Goal: Task Accomplishment & Management: Use online tool/utility

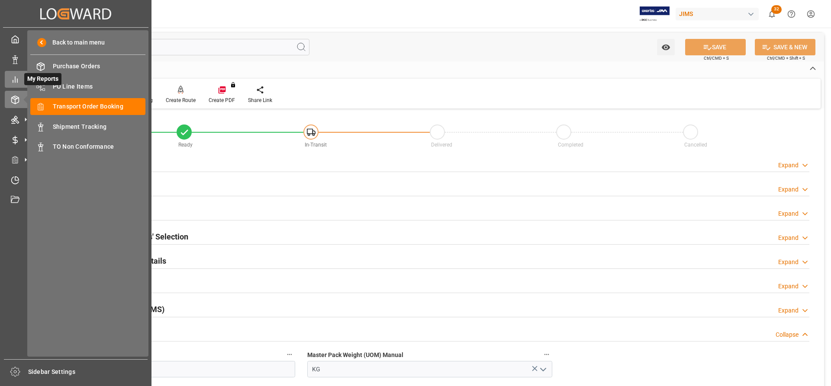
scroll to position [216, 0]
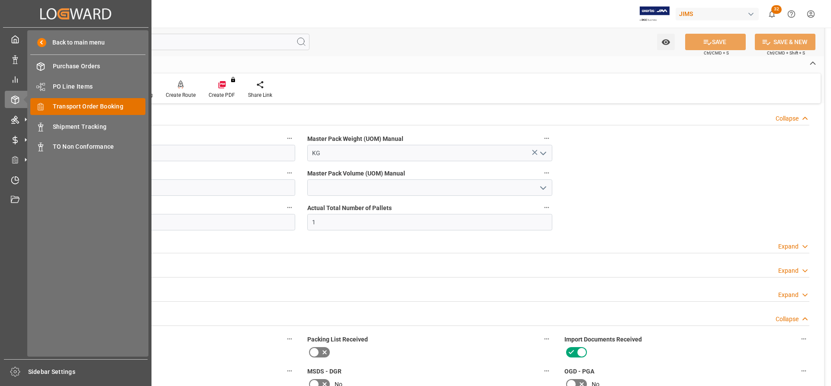
click at [67, 111] on span "Transport Order Booking" at bounding box center [99, 106] width 93 height 9
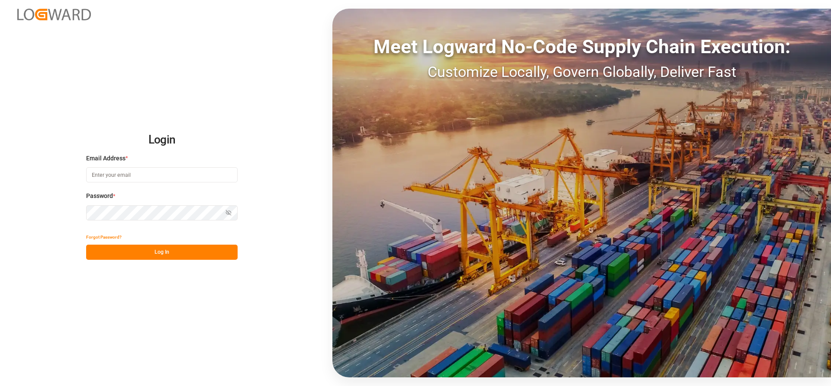
type input "[PERSON_NAME][EMAIL_ADDRESS][DATE][DOMAIN_NAME]"
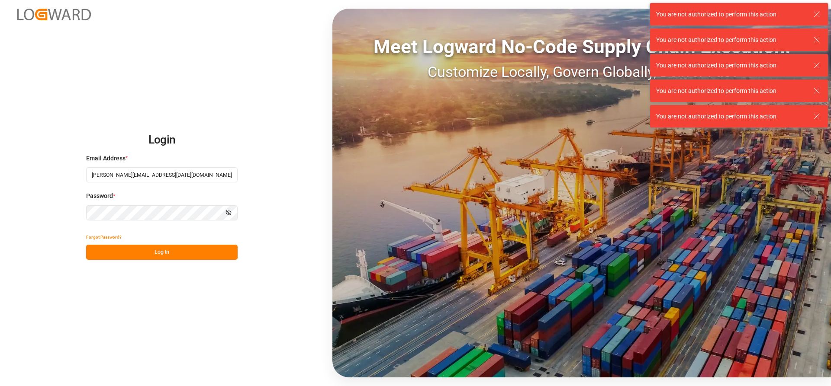
click at [123, 256] on button "Log In" at bounding box center [161, 252] width 151 height 15
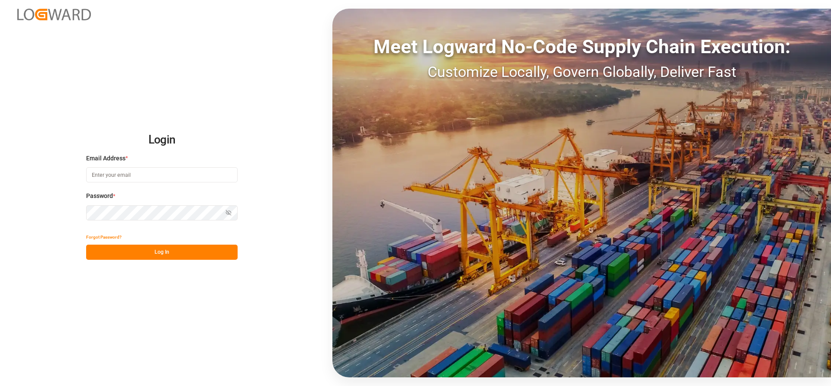
type input "[PERSON_NAME][EMAIL_ADDRESS][DATE][DOMAIN_NAME]"
click at [116, 252] on button "Log In" at bounding box center [161, 252] width 151 height 15
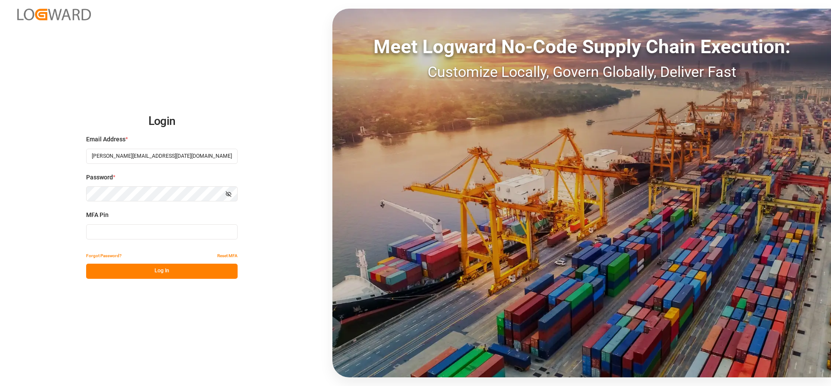
click at [136, 239] on input at bounding box center [161, 232] width 151 height 15
type input "565276"
